Goal: Register for event/course

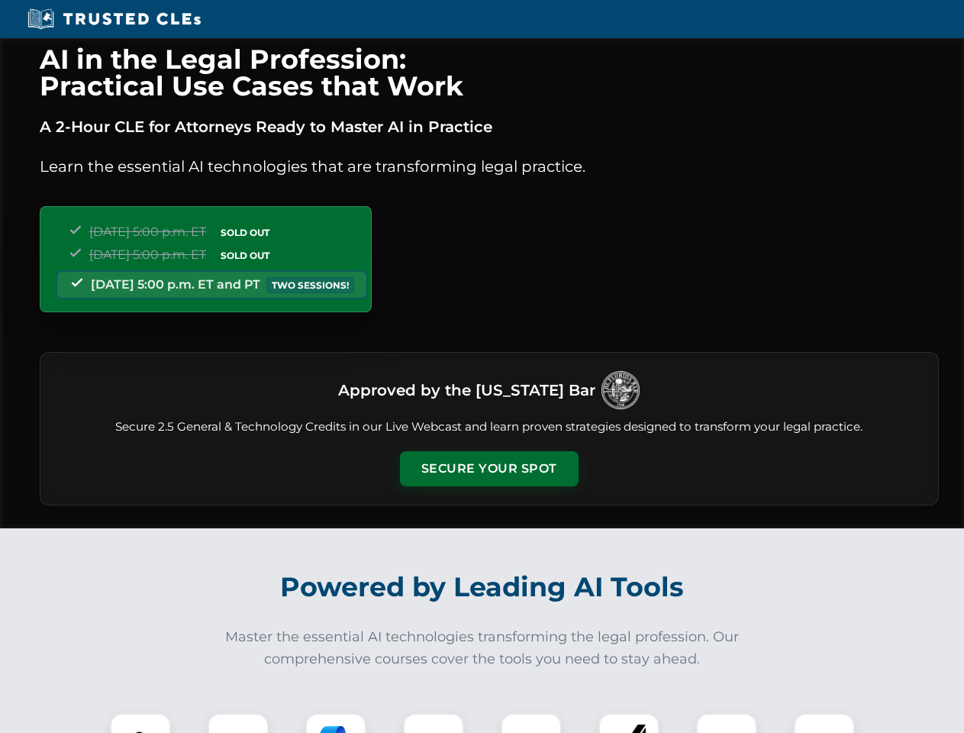
click at [489, 469] on button "Secure Your Spot" at bounding box center [489, 468] width 179 height 35
click at [140, 723] on img at bounding box center [140, 744] width 44 height 44
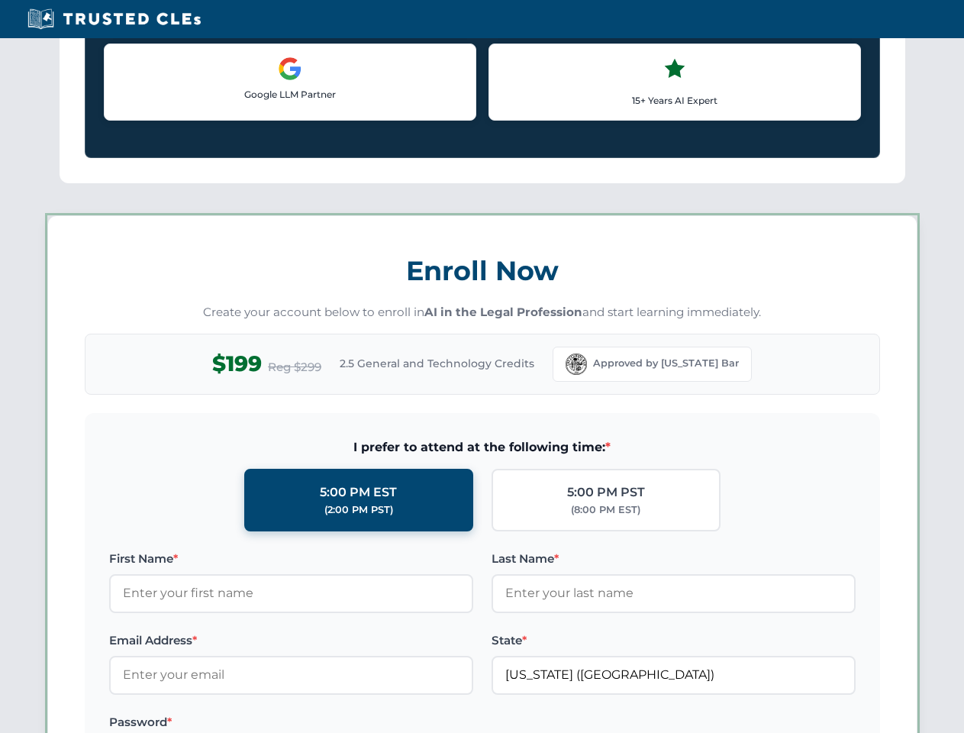
click at [336, 723] on label "Password *" at bounding box center [291, 722] width 364 height 18
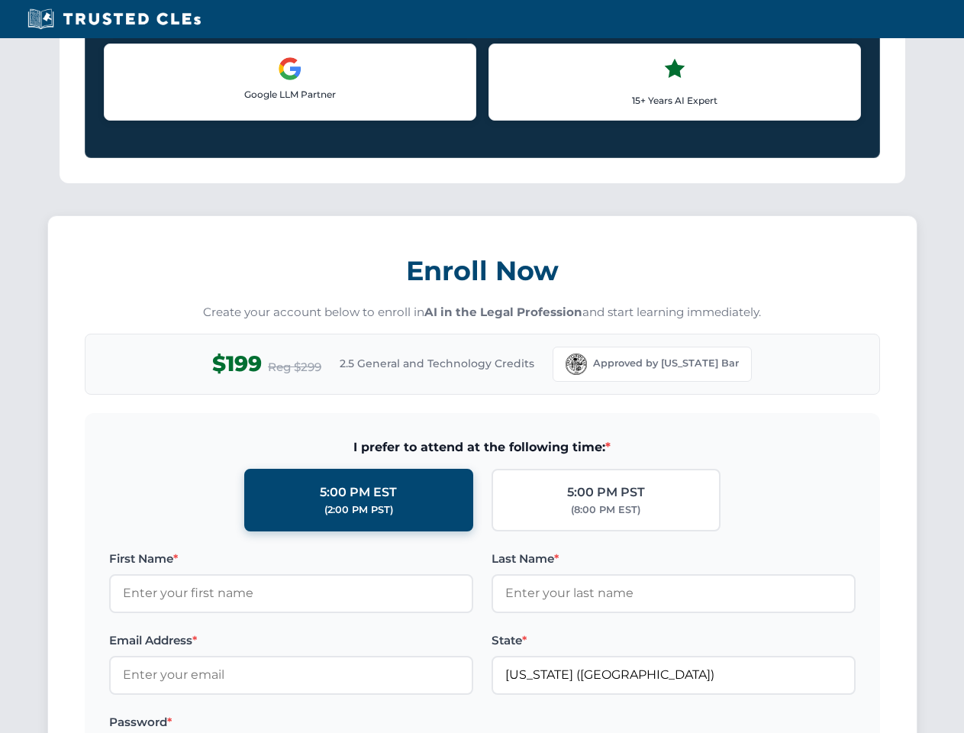
scroll to position [1499, 0]
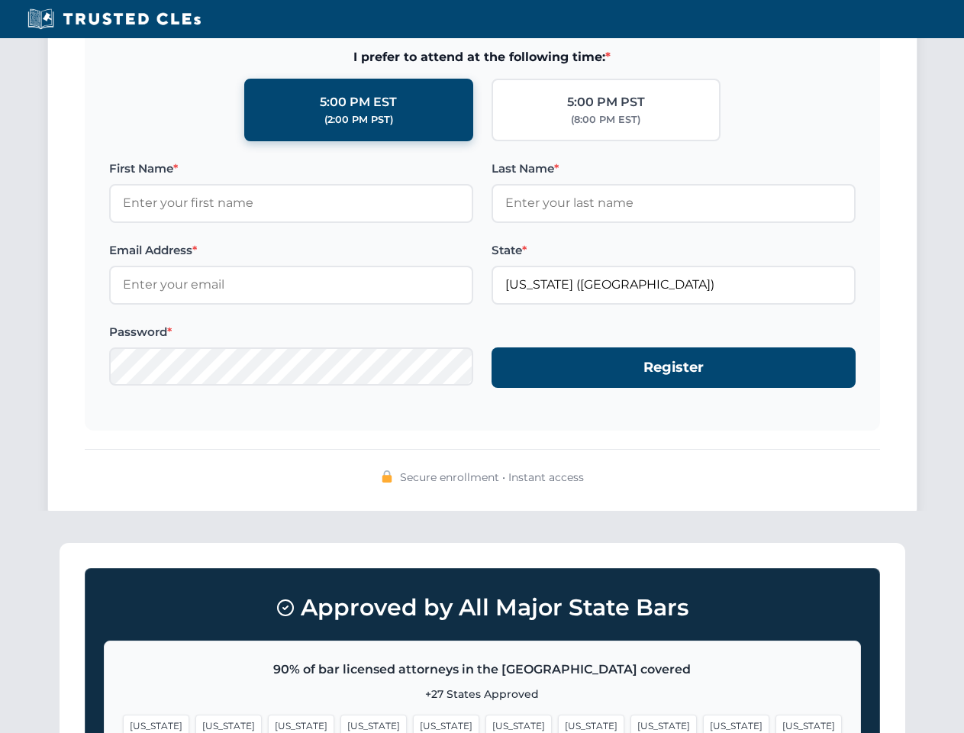
click at [703, 723] on span "[US_STATE]" at bounding box center [736, 726] width 66 height 22
